Goal: Check status: Check status

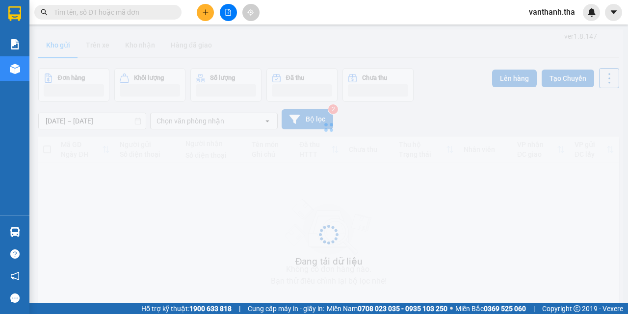
click at [88, 10] on input "text" at bounding box center [112, 12] width 116 height 11
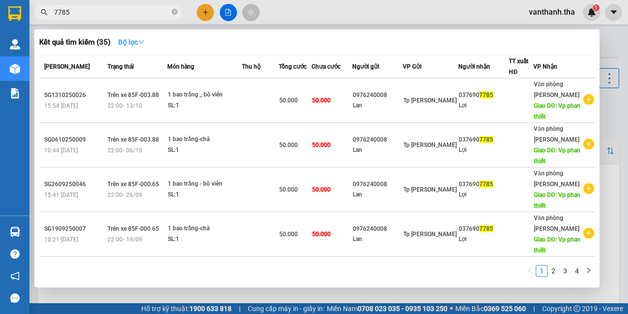
type input "7785"
click at [142, 43] on icon "down" at bounding box center [141, 42] width 7 height 7
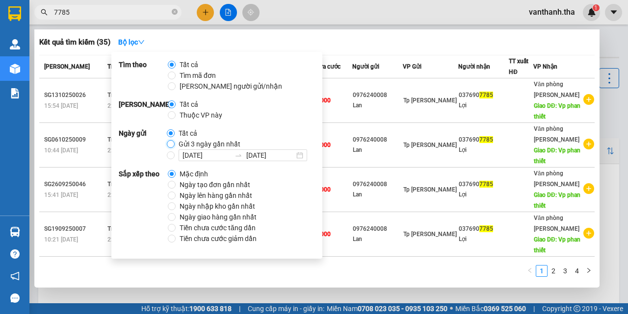
click at [172, 147] on input "Gửi 3 ngày gần nhất" at bounding box center [171, 144] width 8 height 8
radio input "true"
radio input "false"
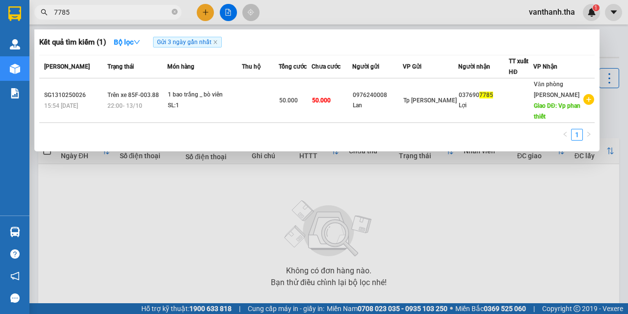
click at [443, 255] on div at bounding box center [314, 157] width 628 height 314
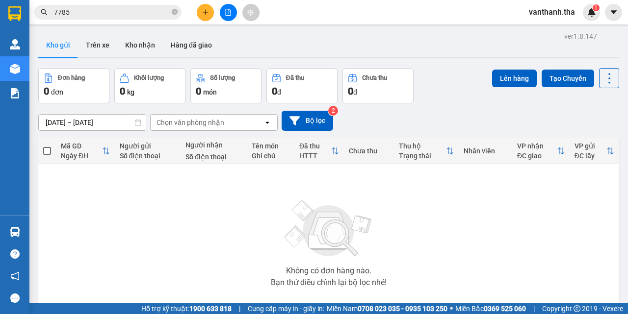
click at [149, 10] on input "7785" at bounding box center [112, 12] width 116 height 11
type input "7"
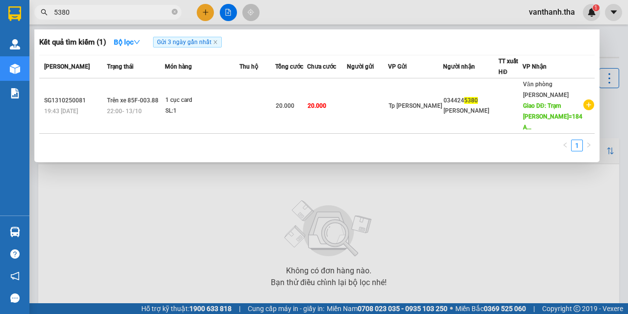
type input "5380"
